Goal: Task Accomplishment & Management: Manage account settings

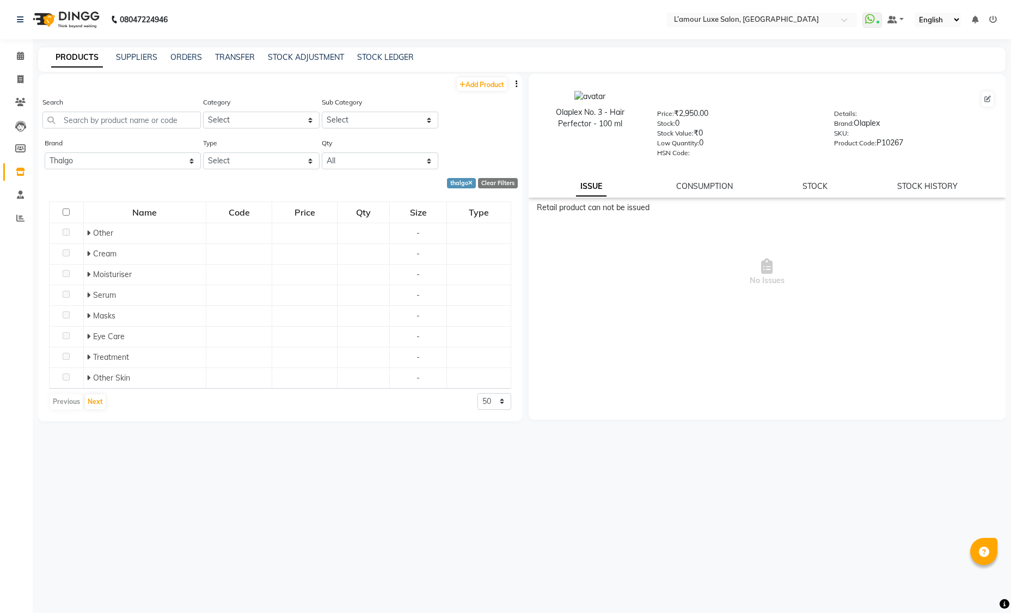
select select "thalgo"
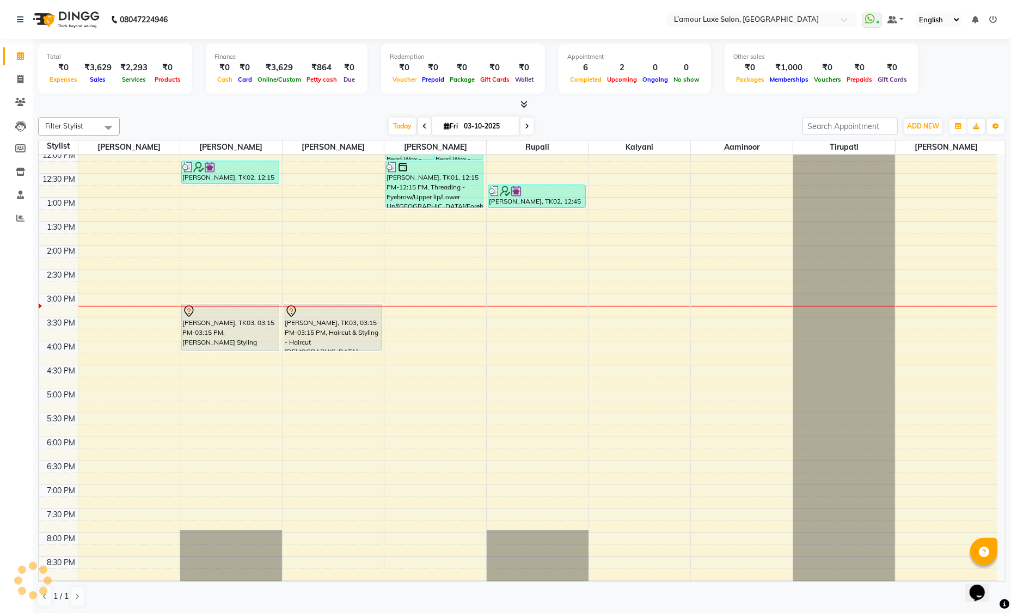
scroll to position [240, 0]
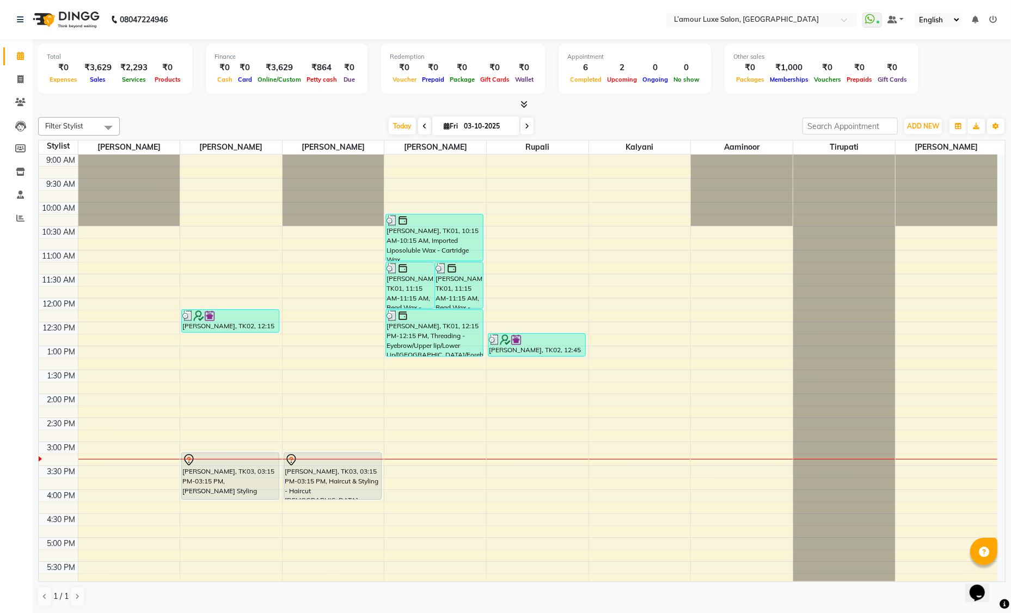
scroll to position [240, 0]
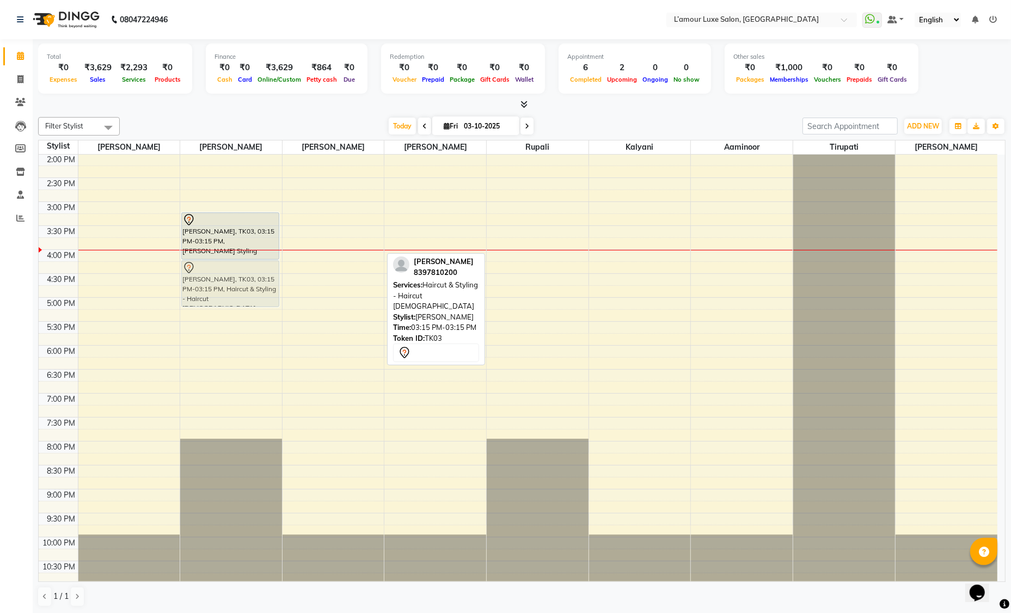
drag, startPoint x: 331, startPoint y: 229, endPoint x: 257, endPoint y: 278, distance: 88.5
click at [257, 278] on tr "Pavitra Kottary, TK02, 12:15 PM-12:45 PM, Styling - Blow dry - Short Tejas Goel…" at bounding box center [518, 249] width 959 height 670
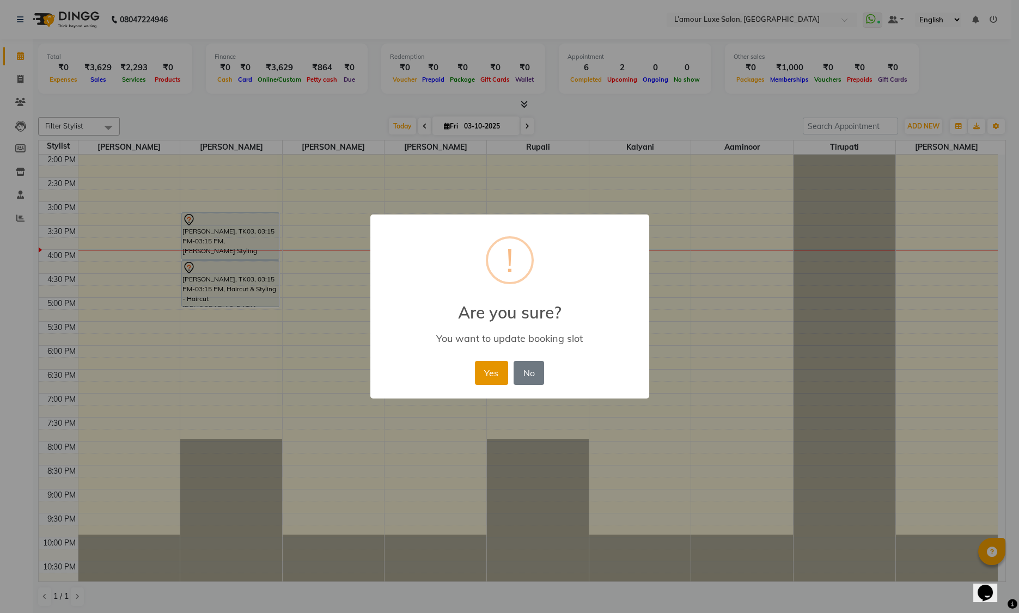
click at [491, 369] on button "Yes" at bounding box center [491, 373] width 33 height 24
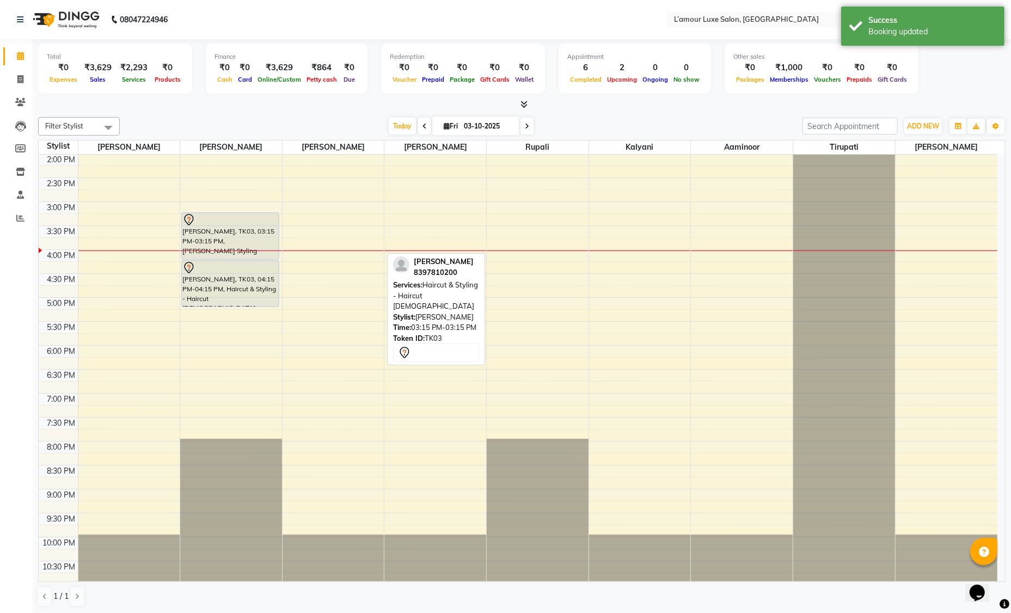
click at [452, 131] on span "Fri 03-10-2025" at bounding box center [475, 126] width 87 height 19
click at [475, 125] on input "03-10-2025" at bounding box center [488, 126] width 54 height 16
select select "10"
select select "2025"
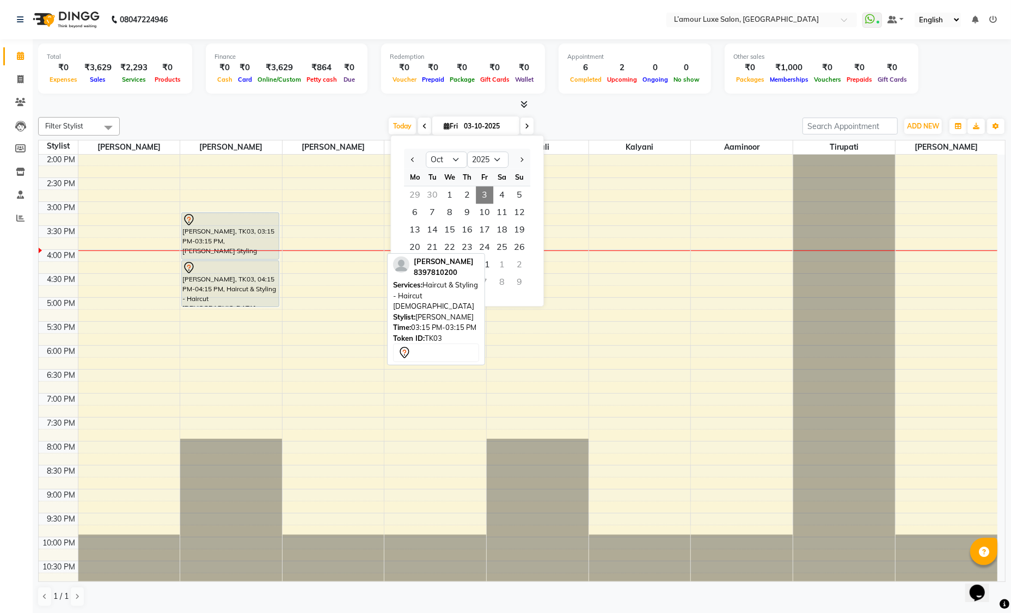
click at [553, 129] on div "Today Fri 03-10-2025 Jan Feb Mar Apr May Jun Jul Aug Sep Oct Nov Dec 2015 2016 …" at bounding box center [461, 126] width 672 height 16
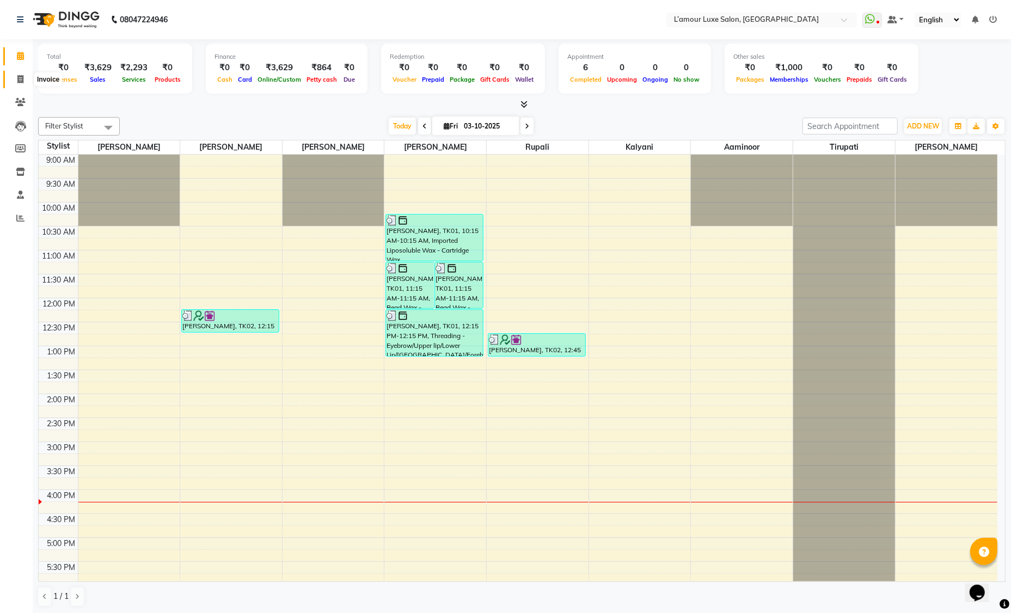
click at [19, 78] on icon at bounding box center [20, 79] width 6 height 8
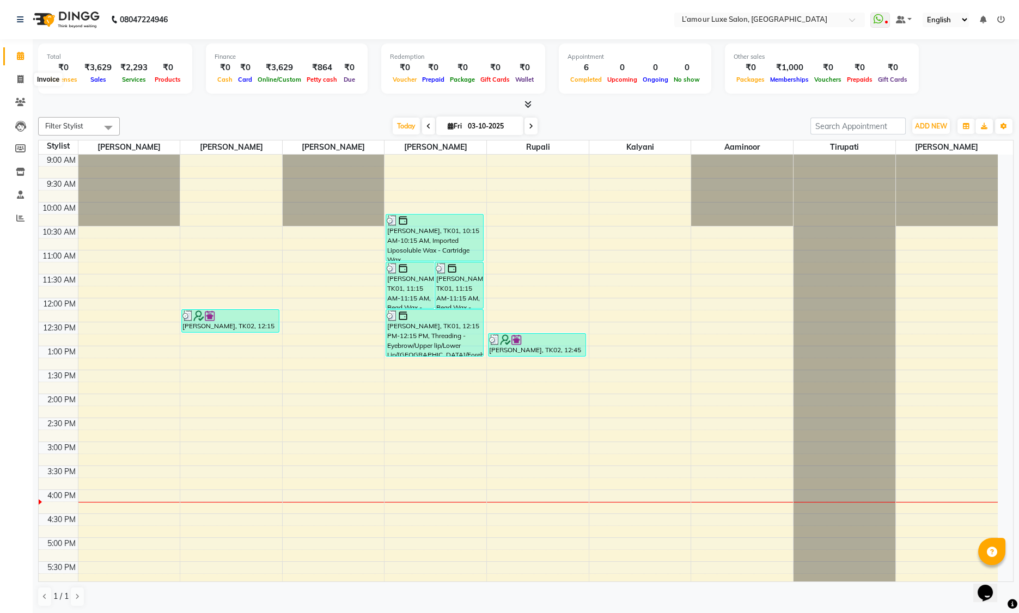
select select "7325"
select select "service"
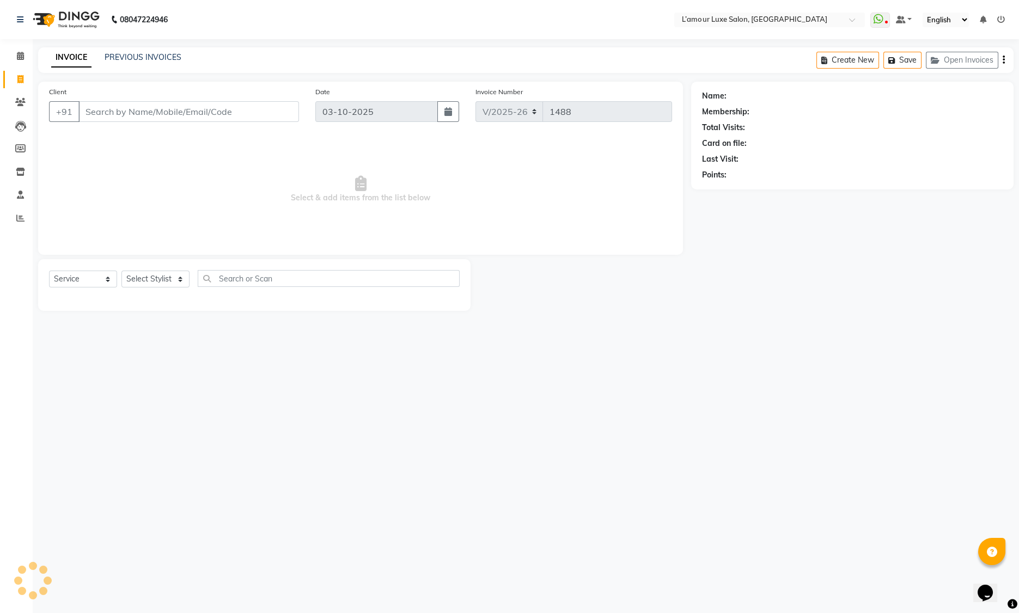
click at [126, 106] on input "Client" at bounding box center [188, 111] width 221 height 21
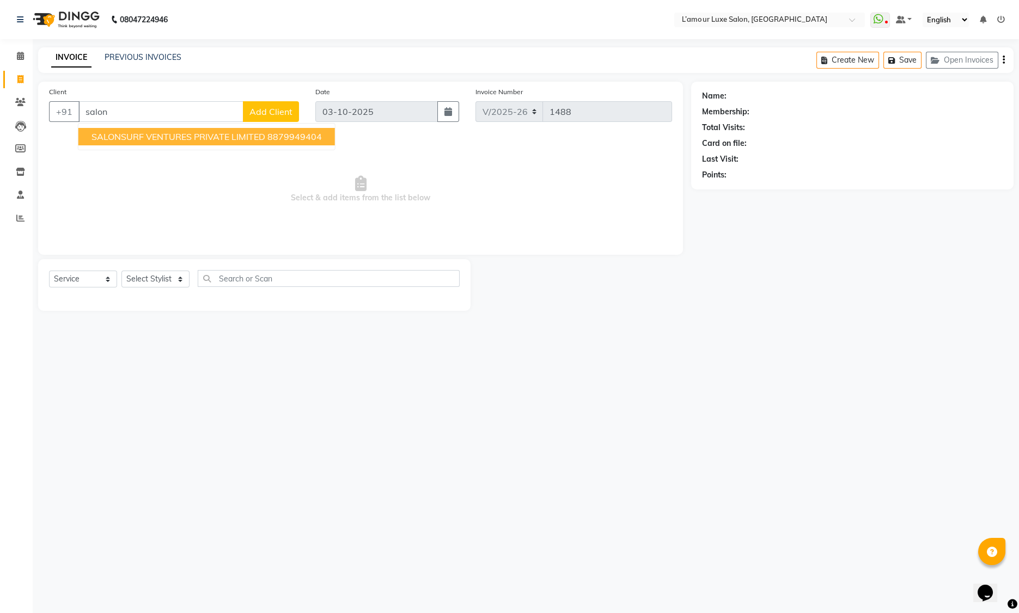
click at [135, 139] on span "SALONSURF VENTURES PRIVATE LIMITED" at bounding box center [178, 136] width 174 height 11
type input "8879949404"
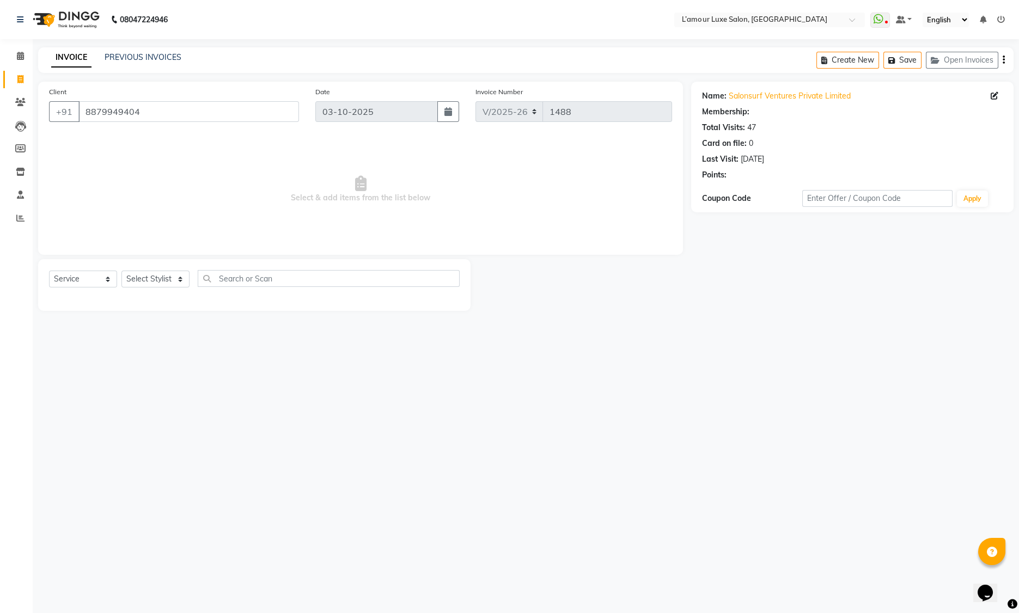
select select "1: Object"
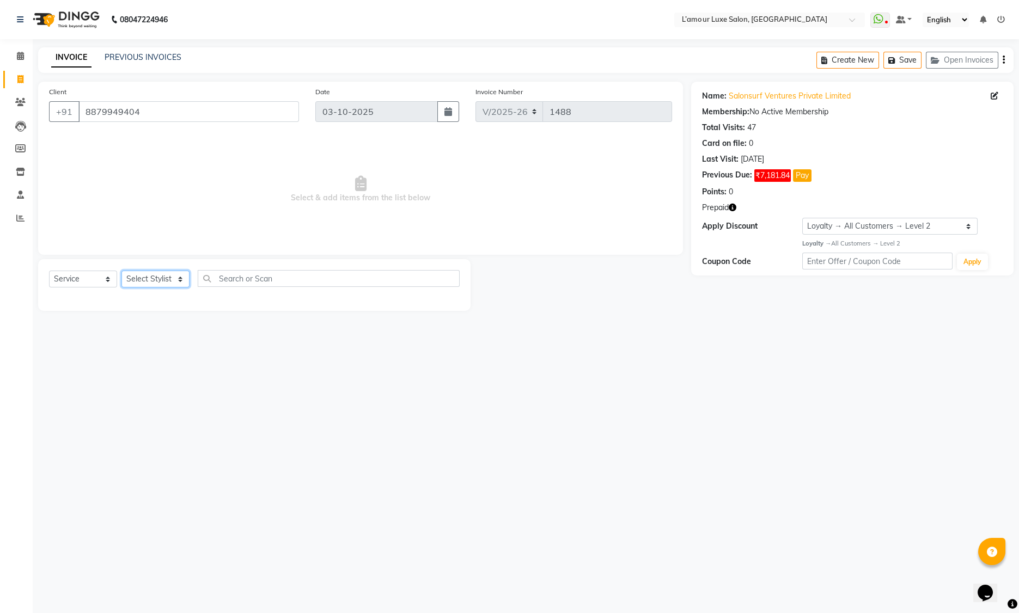
click at [154, 280] on select "Select Stylist Aaminoor [PERSON_NAME] [PERSON_NAME] [PERSON_NAME] [PERSON_NAME]…" at bounding box center [155, 279] width 68 height 17
select select "63033"
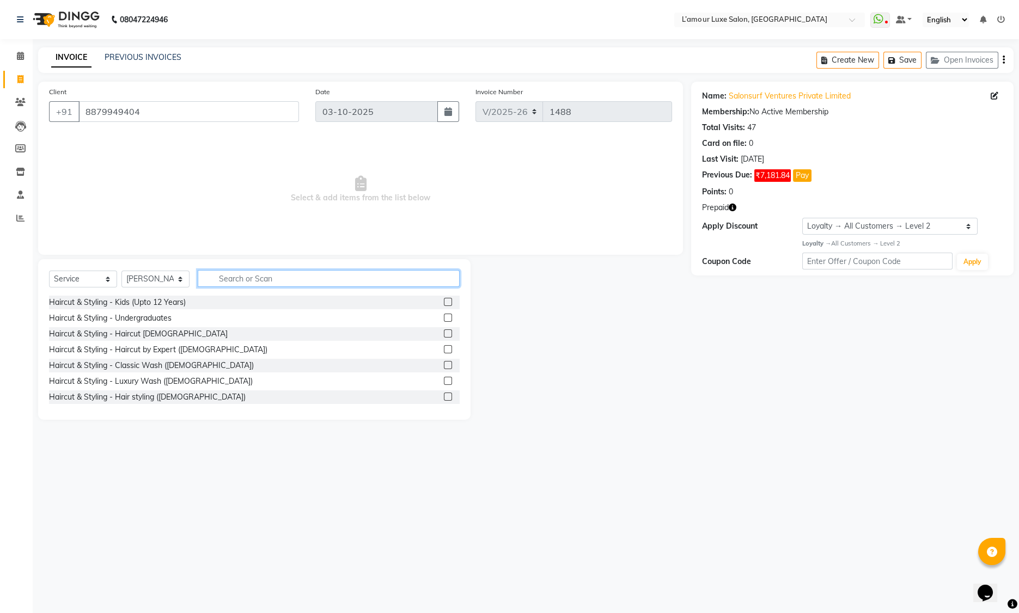
click at [238, 281] on input "text" at bounding box center [329, 278] width 262 height 17
click at [444, 334] on label at bounding box center [448, 333] width 8 height 8
click at [444, 334] on input "checkbox" at bounding box center [447, 334] width 7 height 7
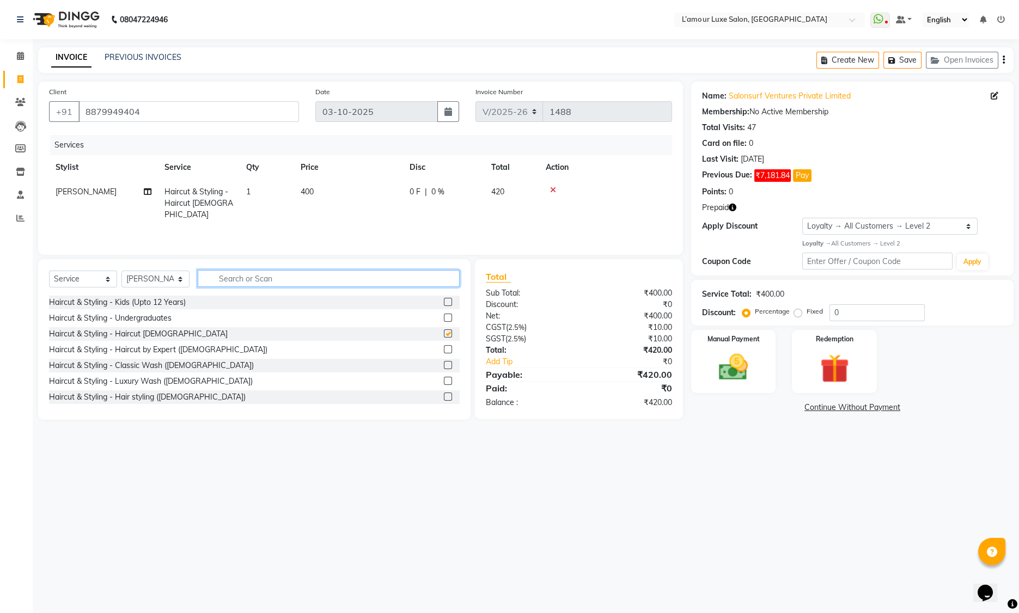
checkbox input "false"
click at [289, 281] on input "text" at bounding box center [329, 278] width 262 height 17
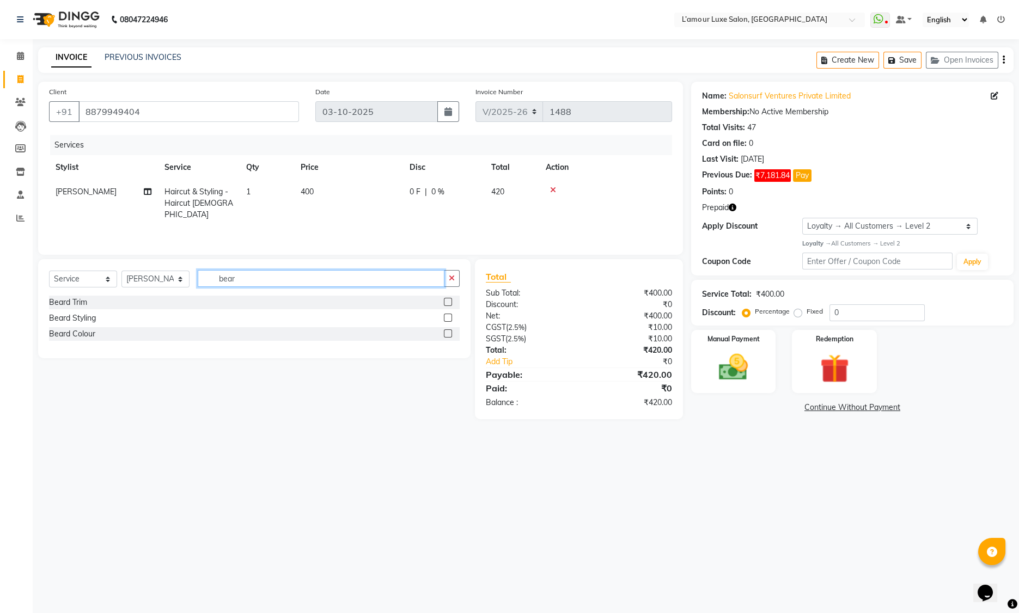
type input "bear"
click at [448, 302] on label at bounding box center [448, 302] width 8 height 8
click at [448, 302] on input "checkbox" at bounding box center [447, 302] width 7 height 7
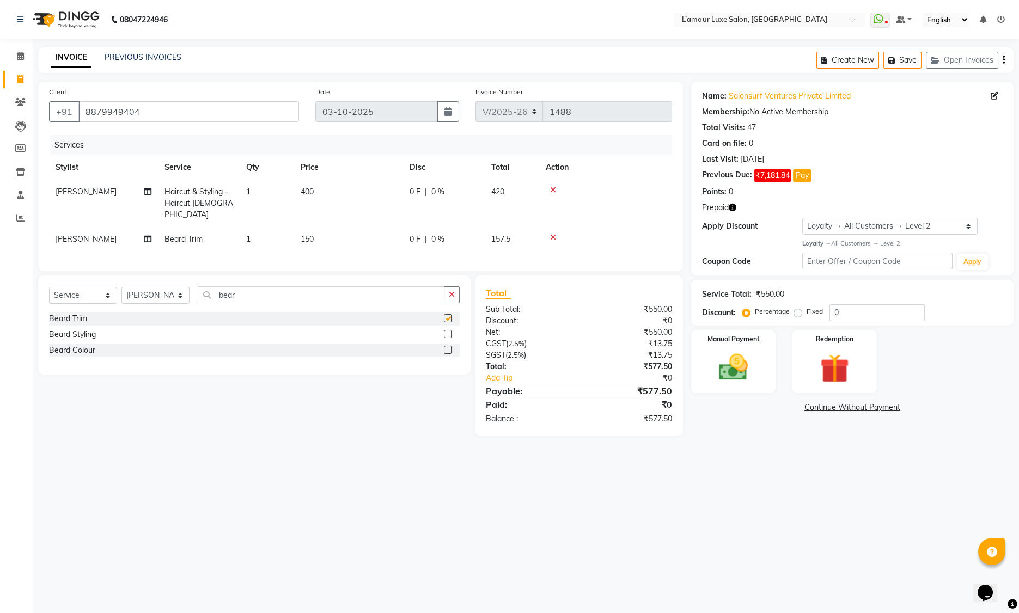
checkbox input "false"
click at [446, 331] on label at bounding box center [448, 334] width 8 height 8
click at [446, 331] on input "checkbox" at bounding box center [447, 334] width 7 height 7
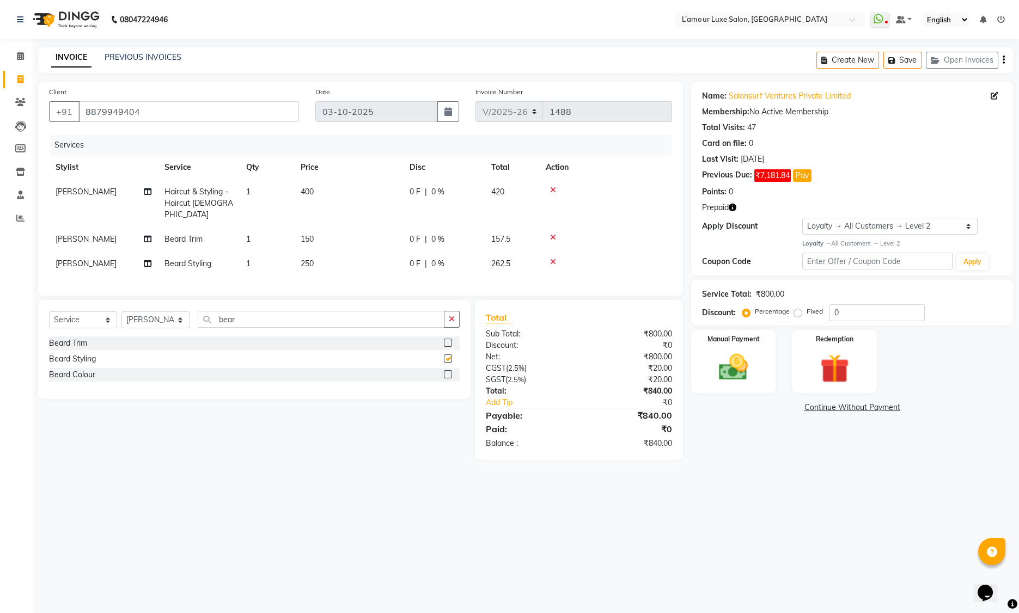
checkbox input "false"
click at [555, 234] on icon at bounding box center [553, 238] width 6 height 8
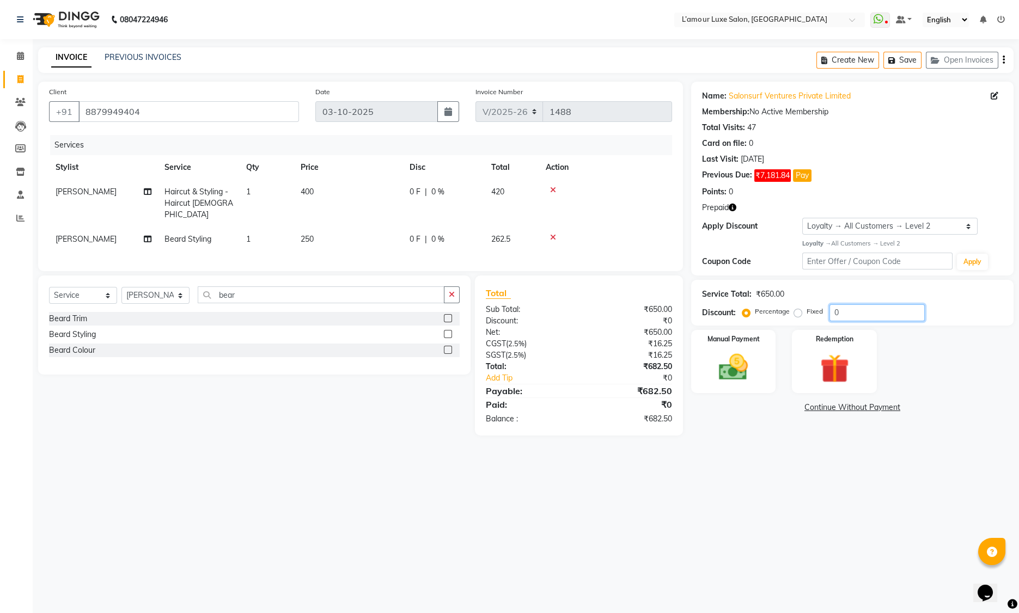
click at [832, 313] on input "0" at bounding box center [876, 312] width 95 height 17
click at [736, 357] on img at bounding box center [733, 367] width 49 height 35
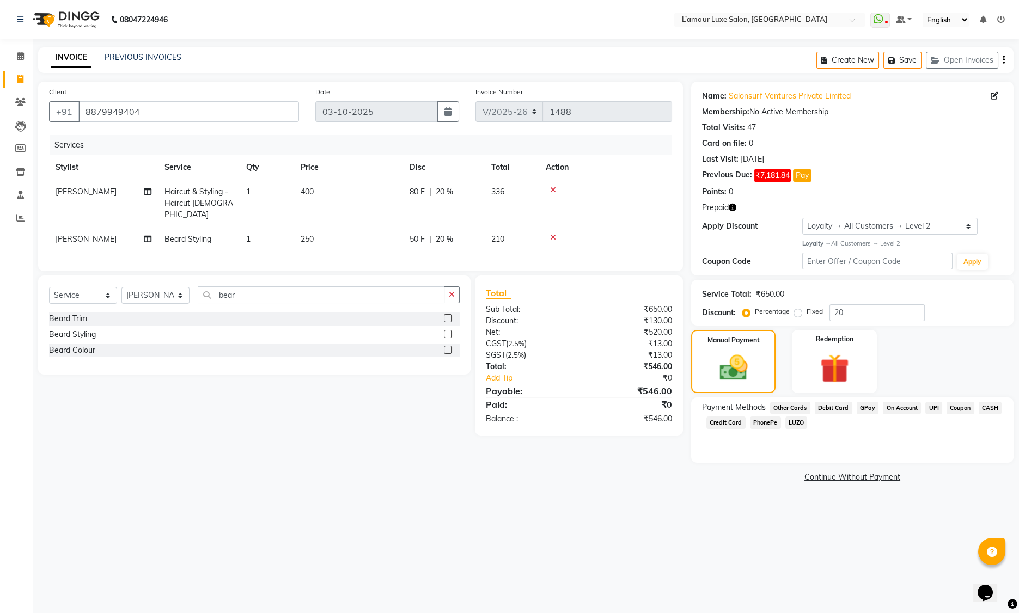
click at [792, 425] on span "LUZO" at bounding box center [796, 423] width 22 height 13
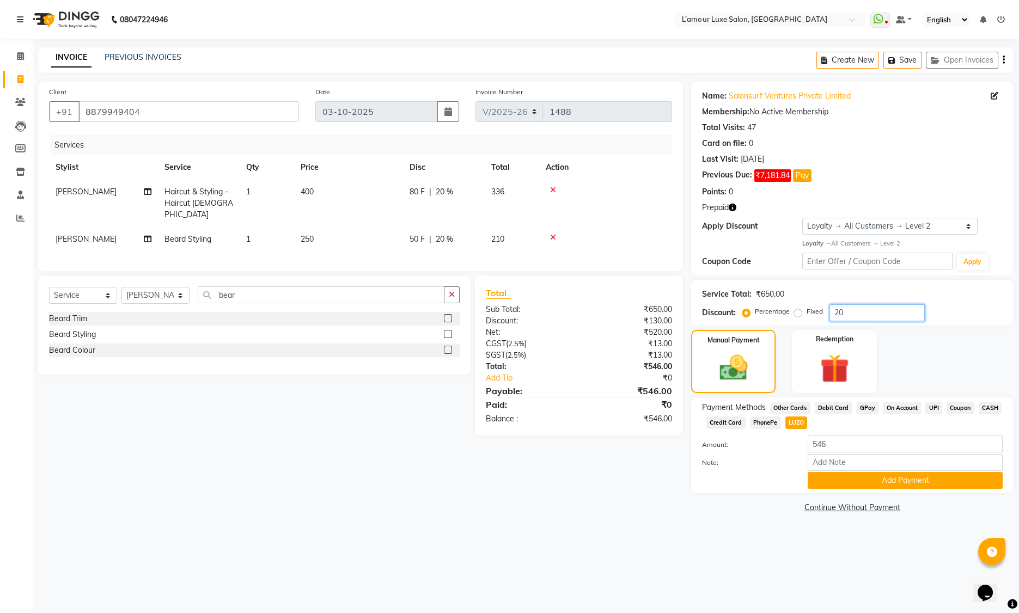
drag, startPoint x: 852, startPoint y: 307, endPoint x: 782, endPoint y: 297, distance: 70.4
click at [788, 297] on div "Service Total: ₹650.00 Discount: Percentage Fixed 20" at bounding box center [852, 302] width 301 height 37
type input "0"
click at [843, 361] on img at bounding box center [834, 369] width 49 height 38
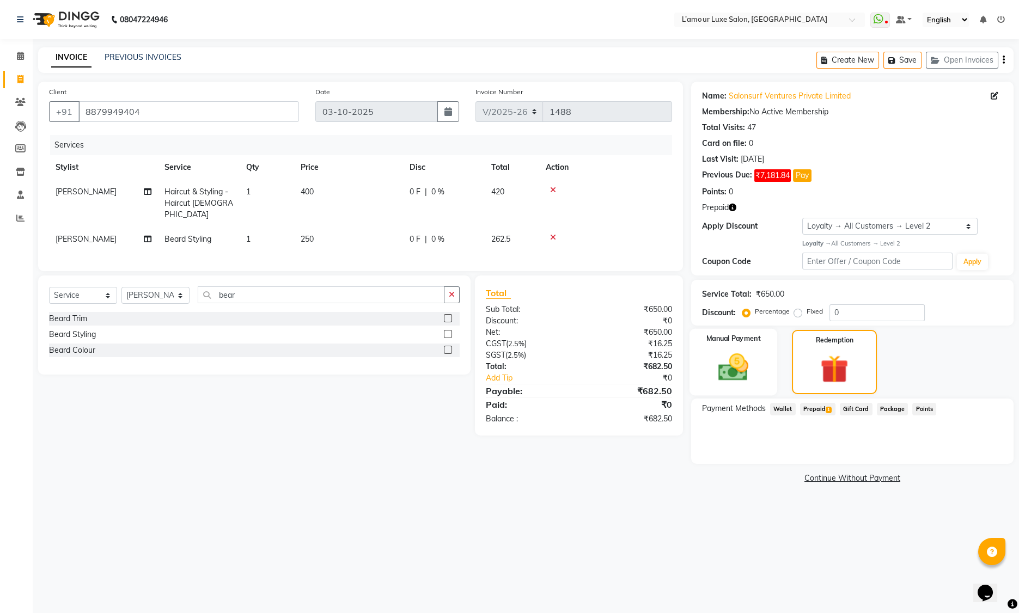
click at [760, 353] on div "Manual Payment" at bounding box center [733, 361] width 88 height 67
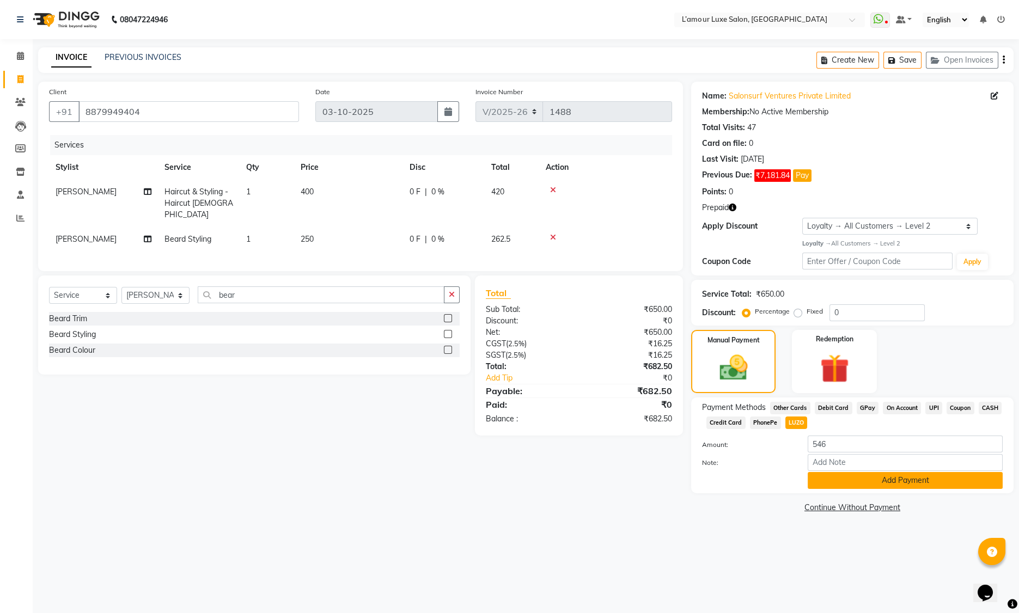
click at [849, 481] on button "Add Payment" at bounding box center [905, 480] width 195 height 17
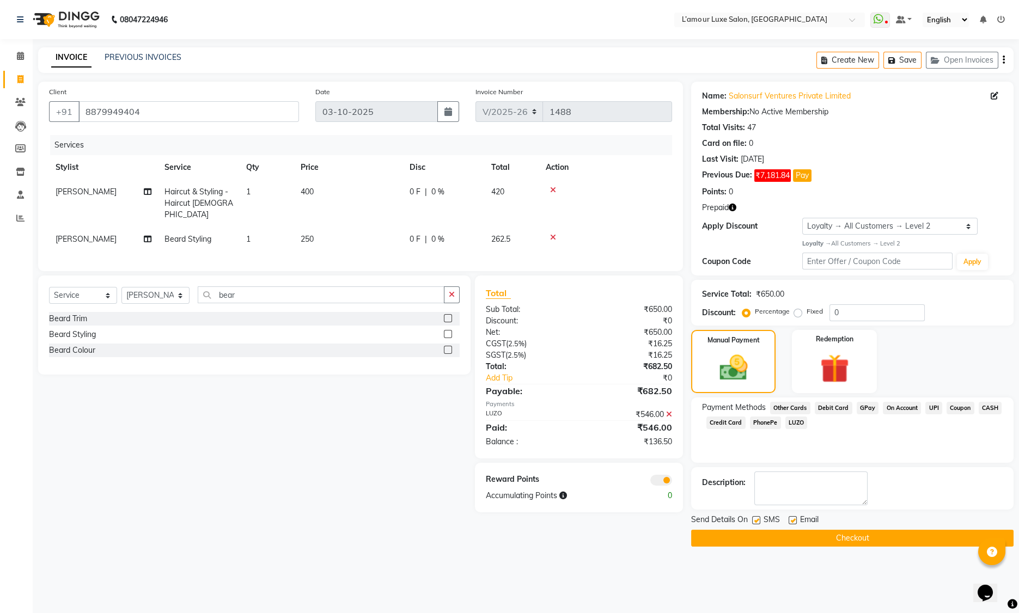
click at [670, 411] on icon at bounding box center [669, 415] width 6 height 8
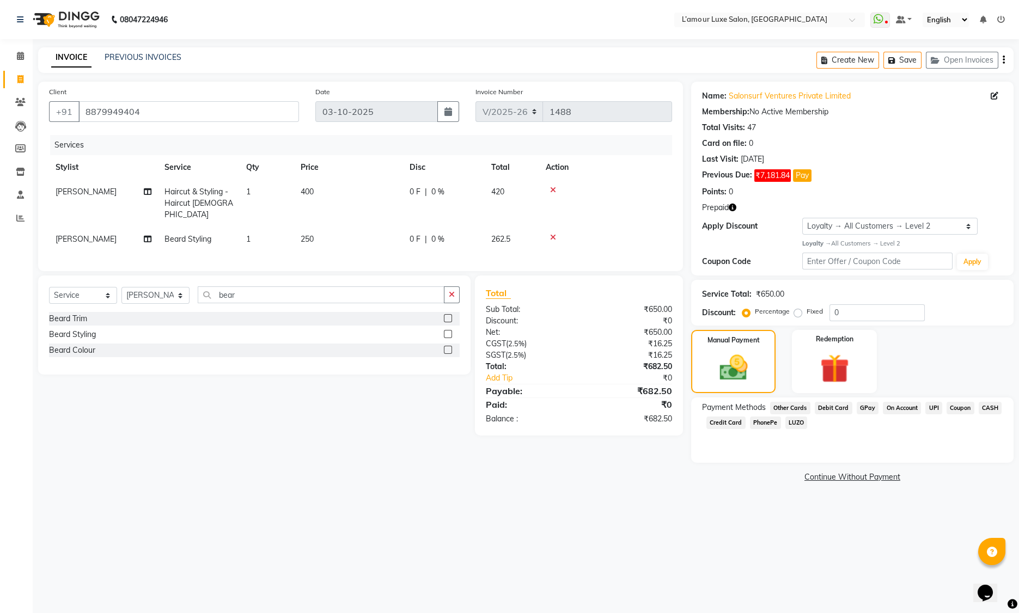
click at [796, 423] on span "LUZO" at bounding box center [796, 423] width 22 height 13
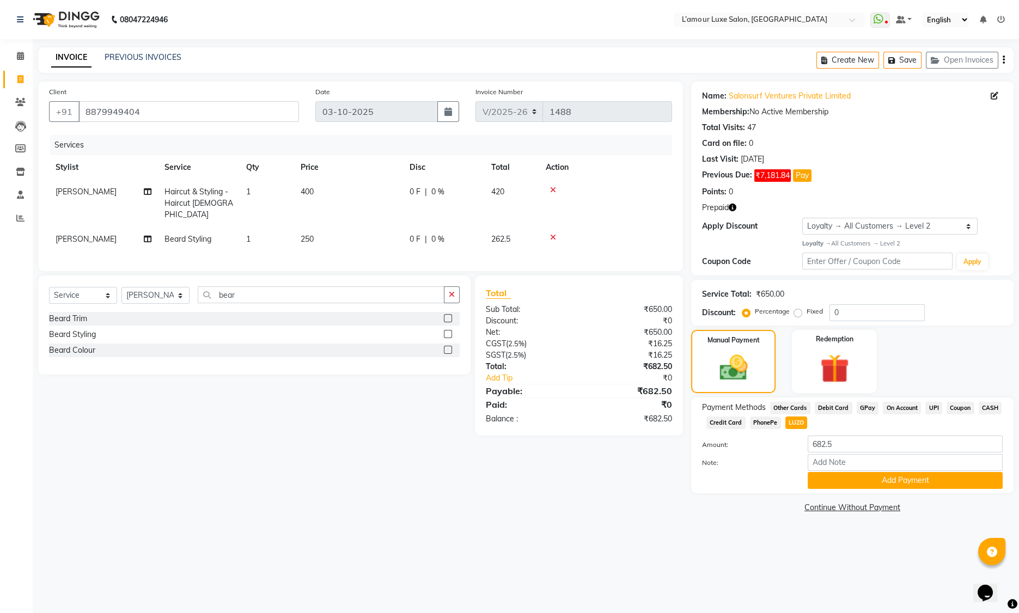
click at [850, 506] on link "Continue Without Payment" at bounding box center [852, 507] width 318 height 11
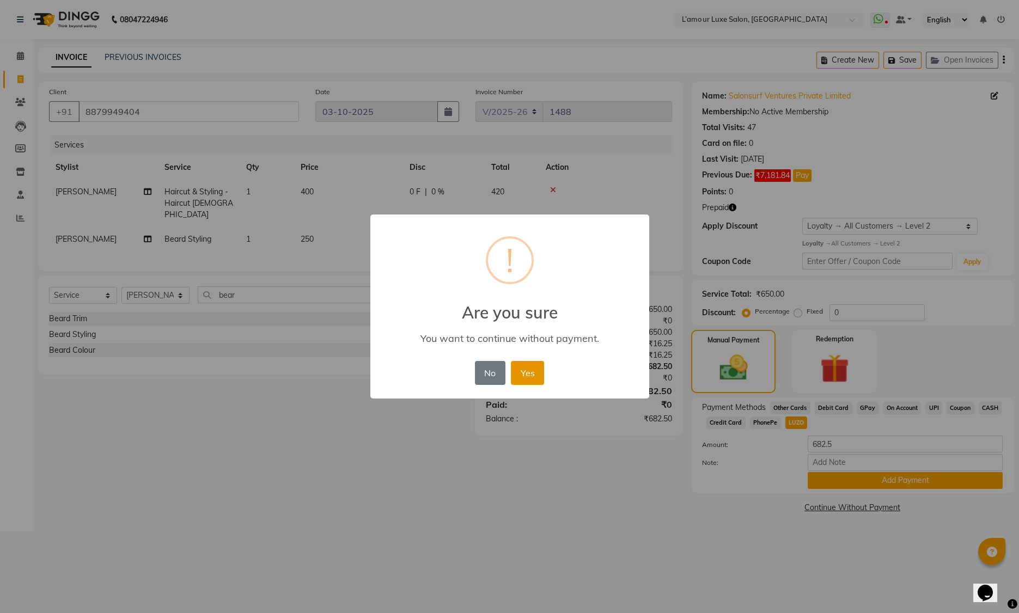
click at [533, 375] on button "Yes" at bounding box center [527, 373] width 33 height 24
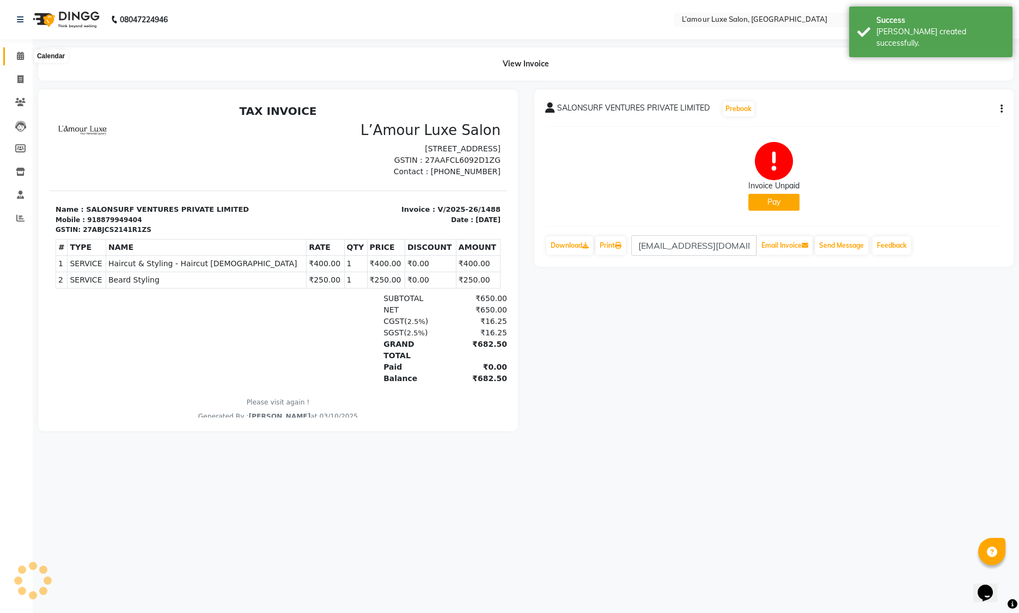
click at [23, 54] on icon at bounding box center [20, 56] width 7 height 8
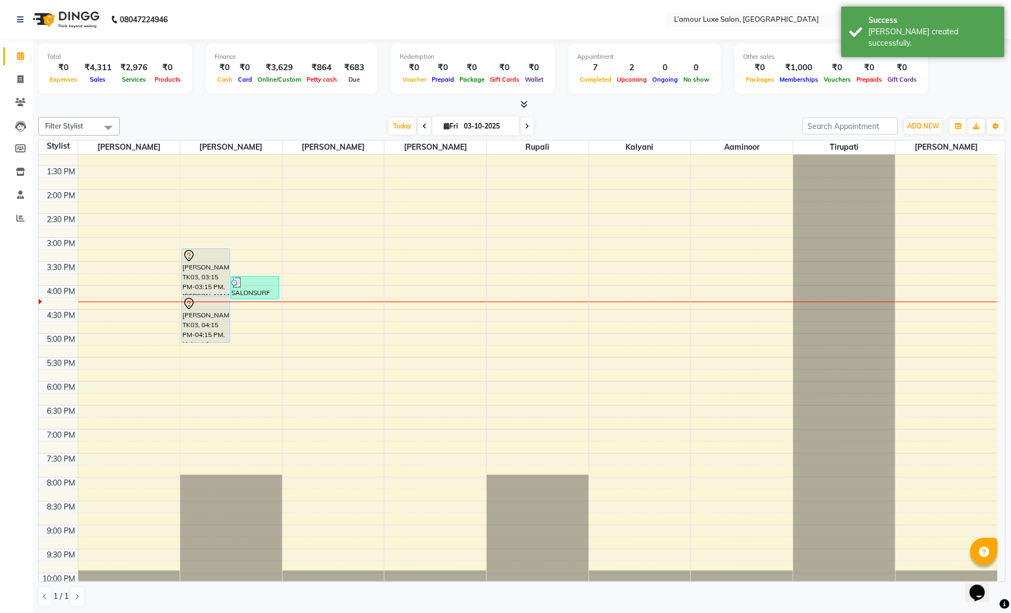
scroll to position [240, 0]
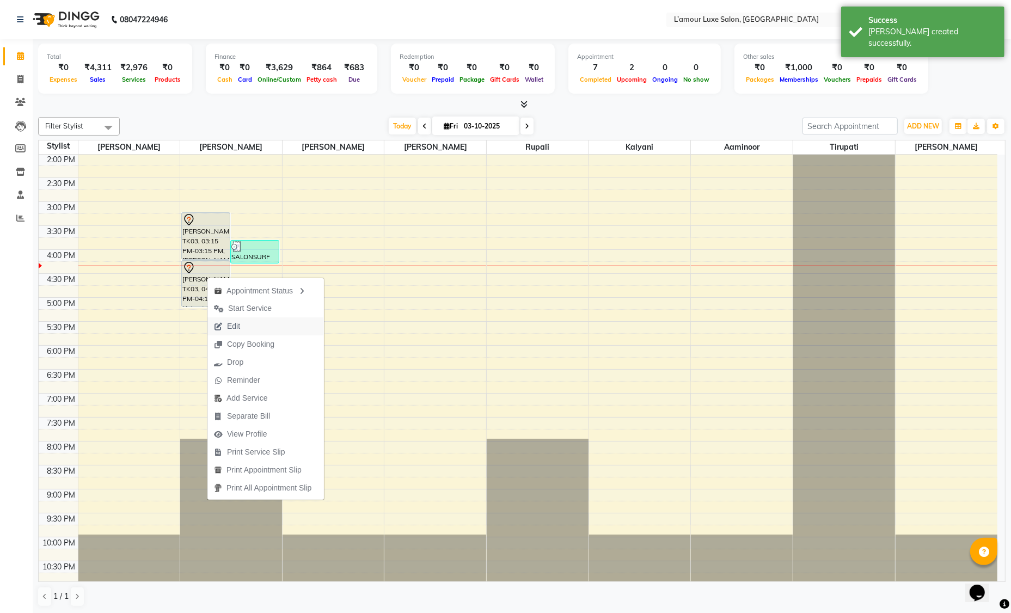
click at [234, 332] on span "Edit" at bounding box center [226, 327] width 39 height 18
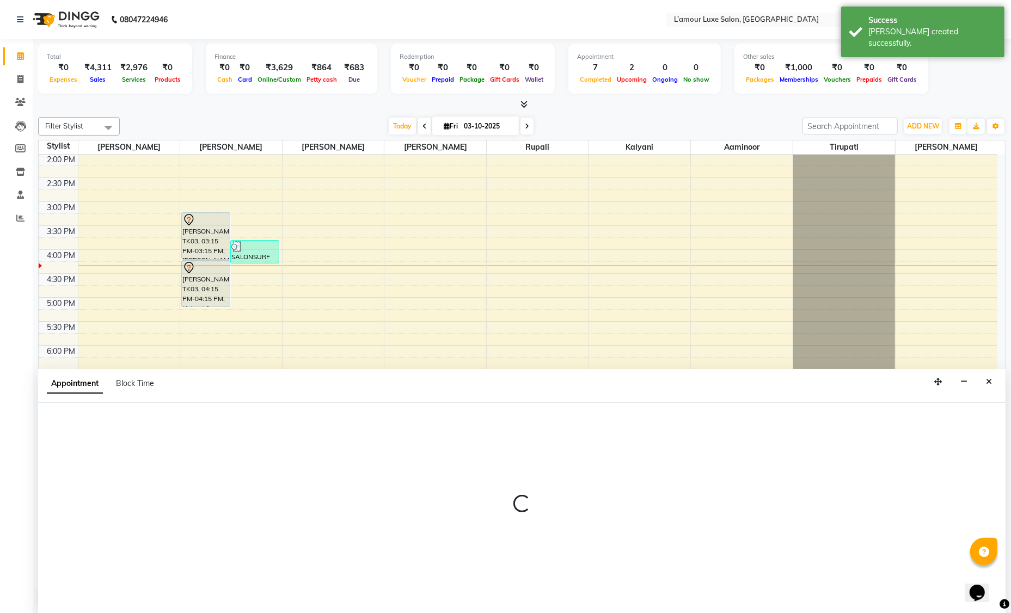
scroll to position [0, 0]
select select "tentative"
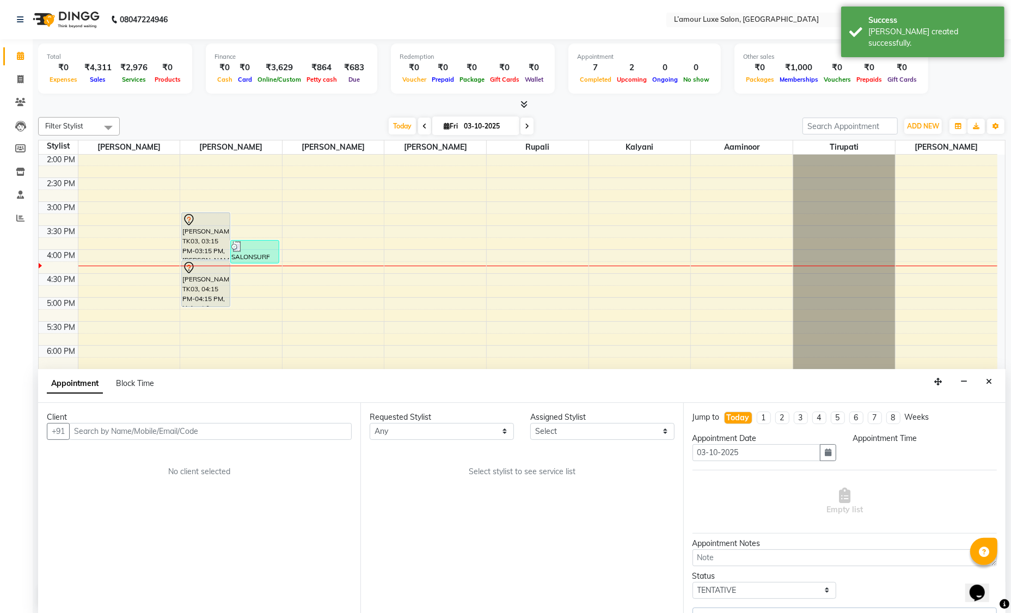
select select "63033"
select select "915"
select select "3677"
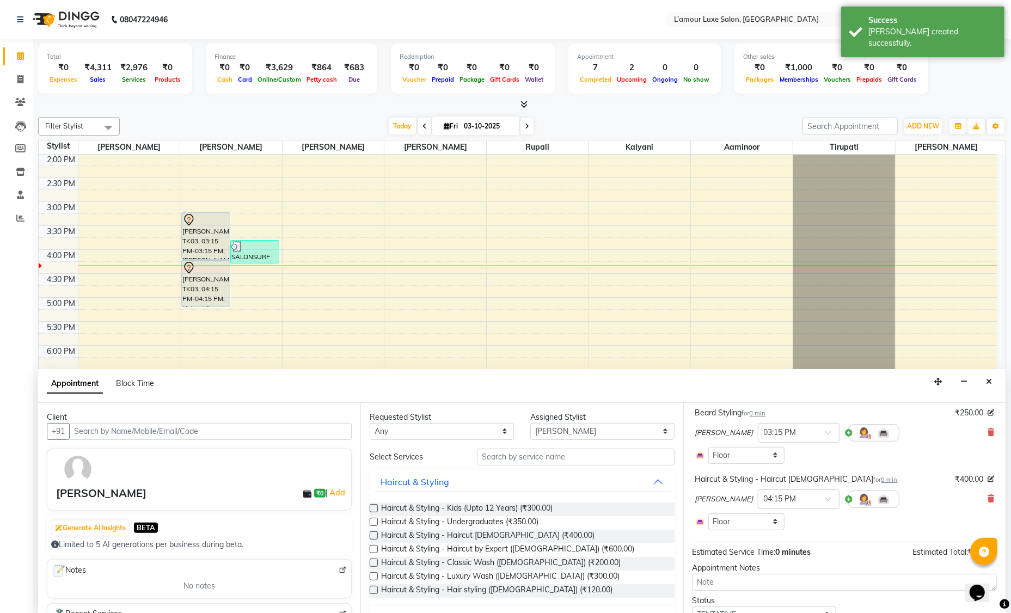
scroll to position [94, 0]
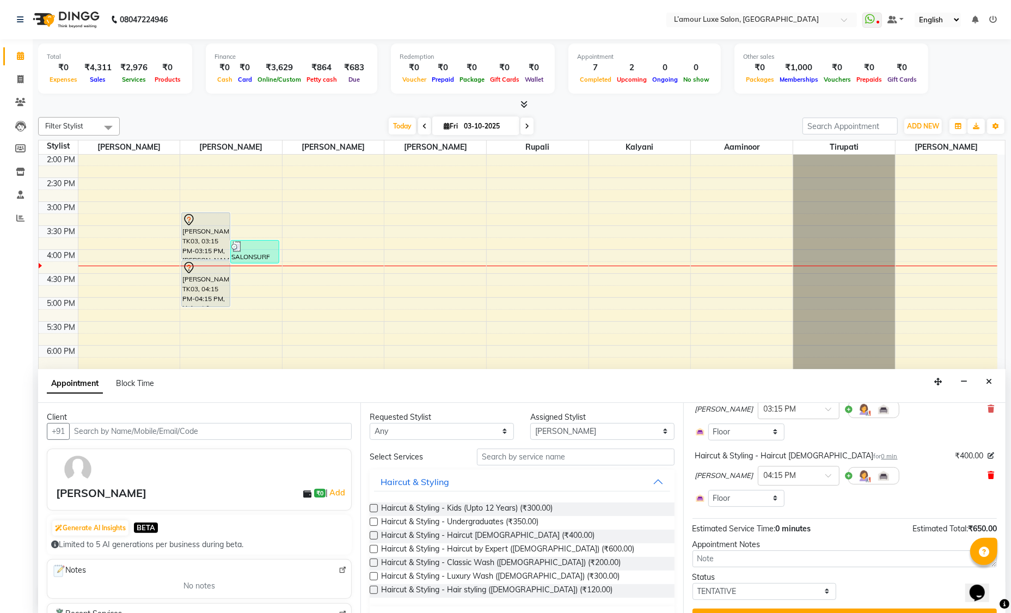
click at [988, 475] on icon at bounding box center [991, 476] width 7 height 8
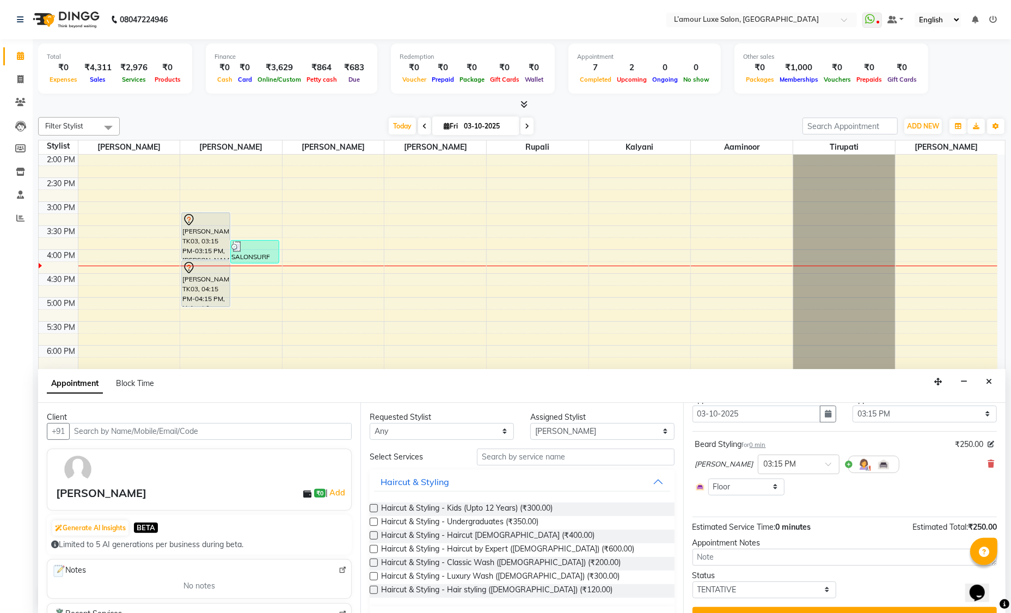
scroll to position [59, 0]
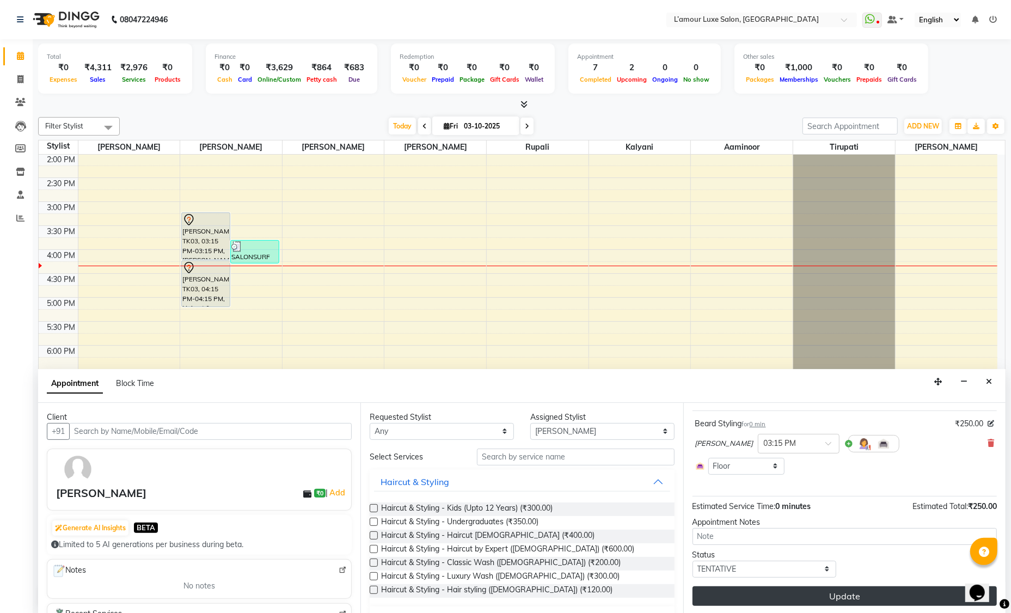
click at [844, 591] on button "Update" at bounding box center [845, 597] width 304 height 20
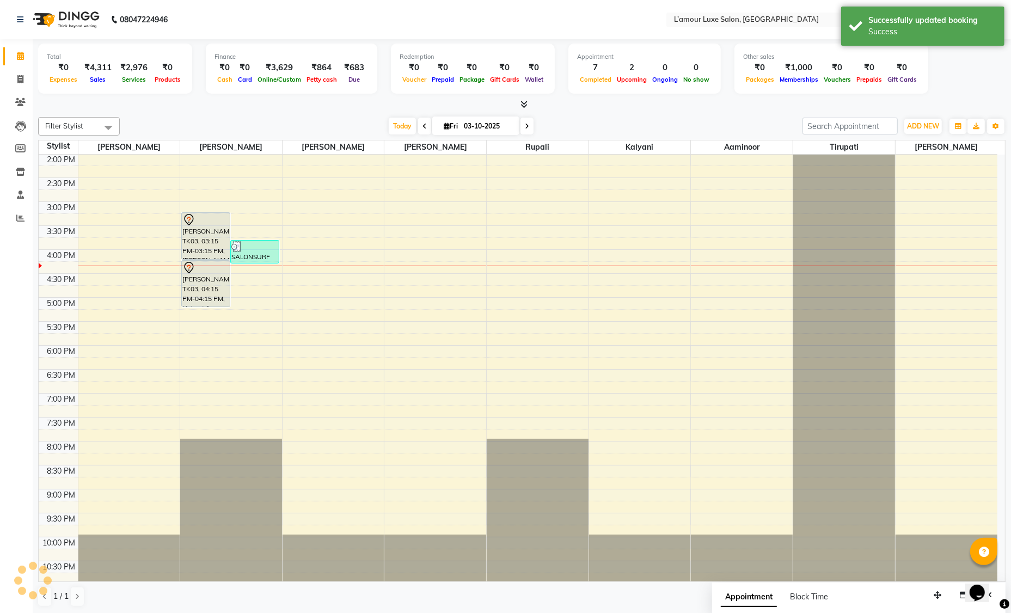
scroll to position [0, 0]
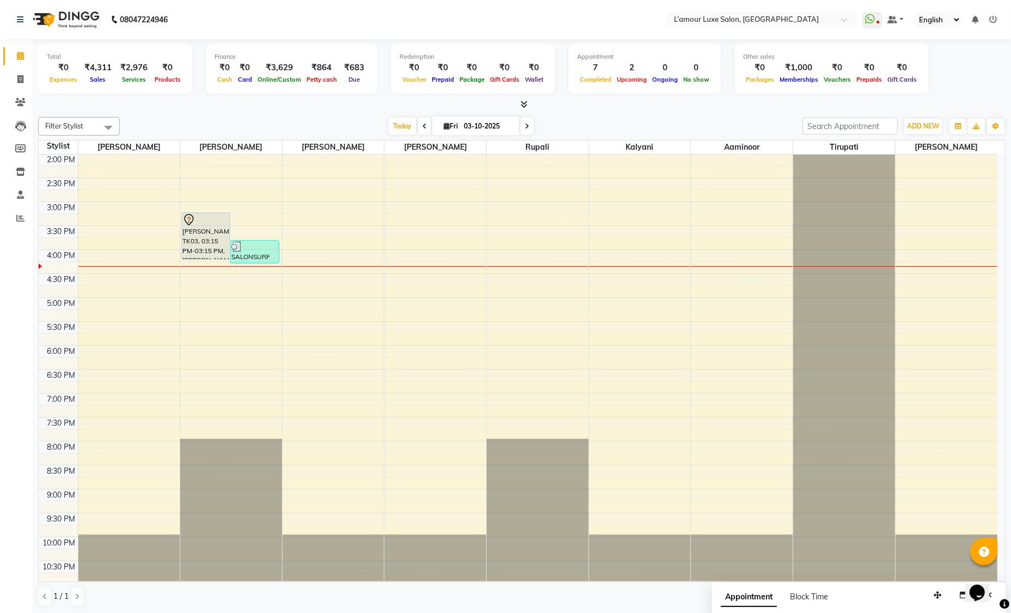
click at [527, 130] on span at bounding box center [527, 126] width 13 height 17
type input "04-10-2025"
